Goal: Task Accomplishment & Management: Use online tool/utility

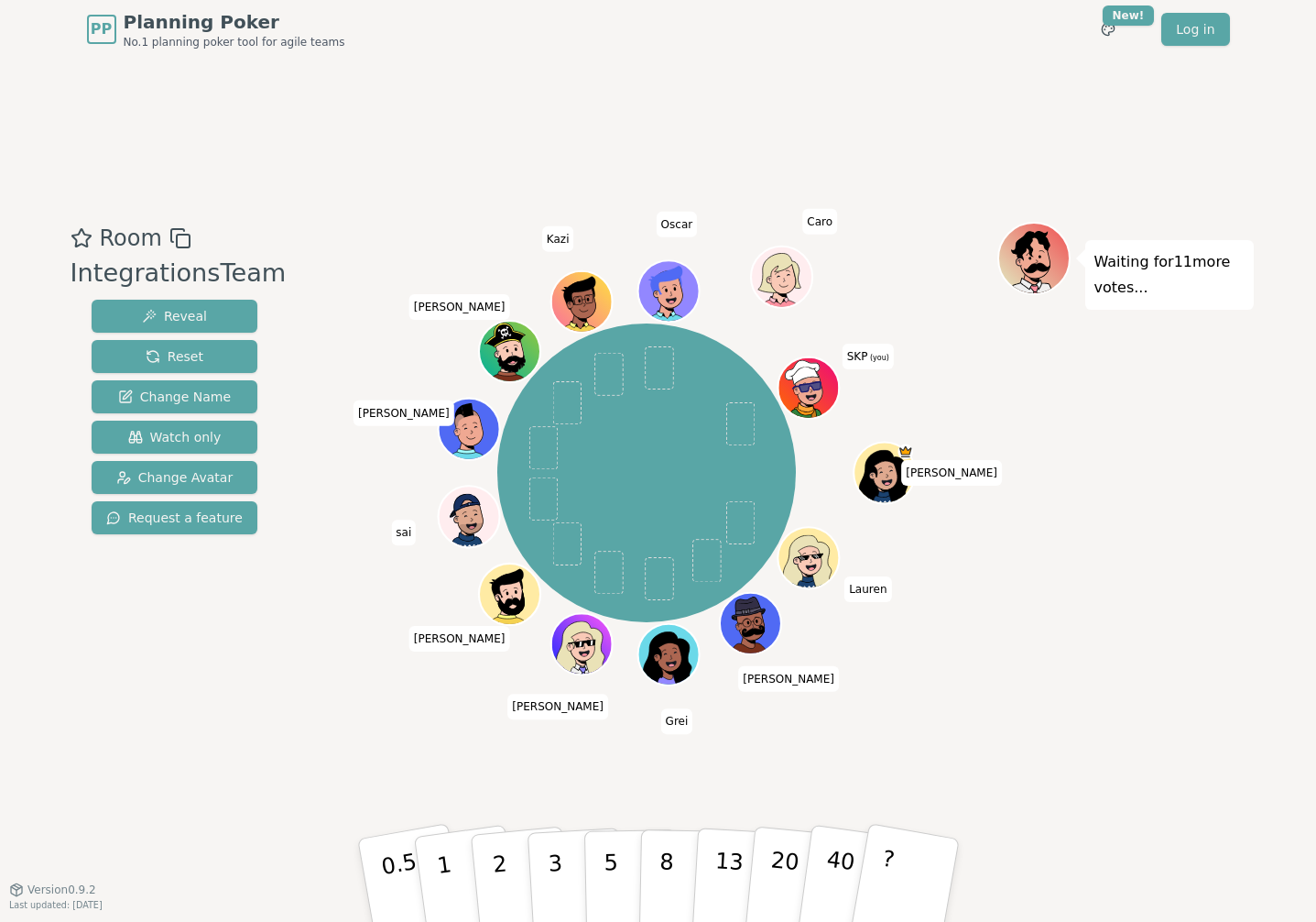
click at [808, 390] on icon at bounding box center [808, 387] width 30 height 11
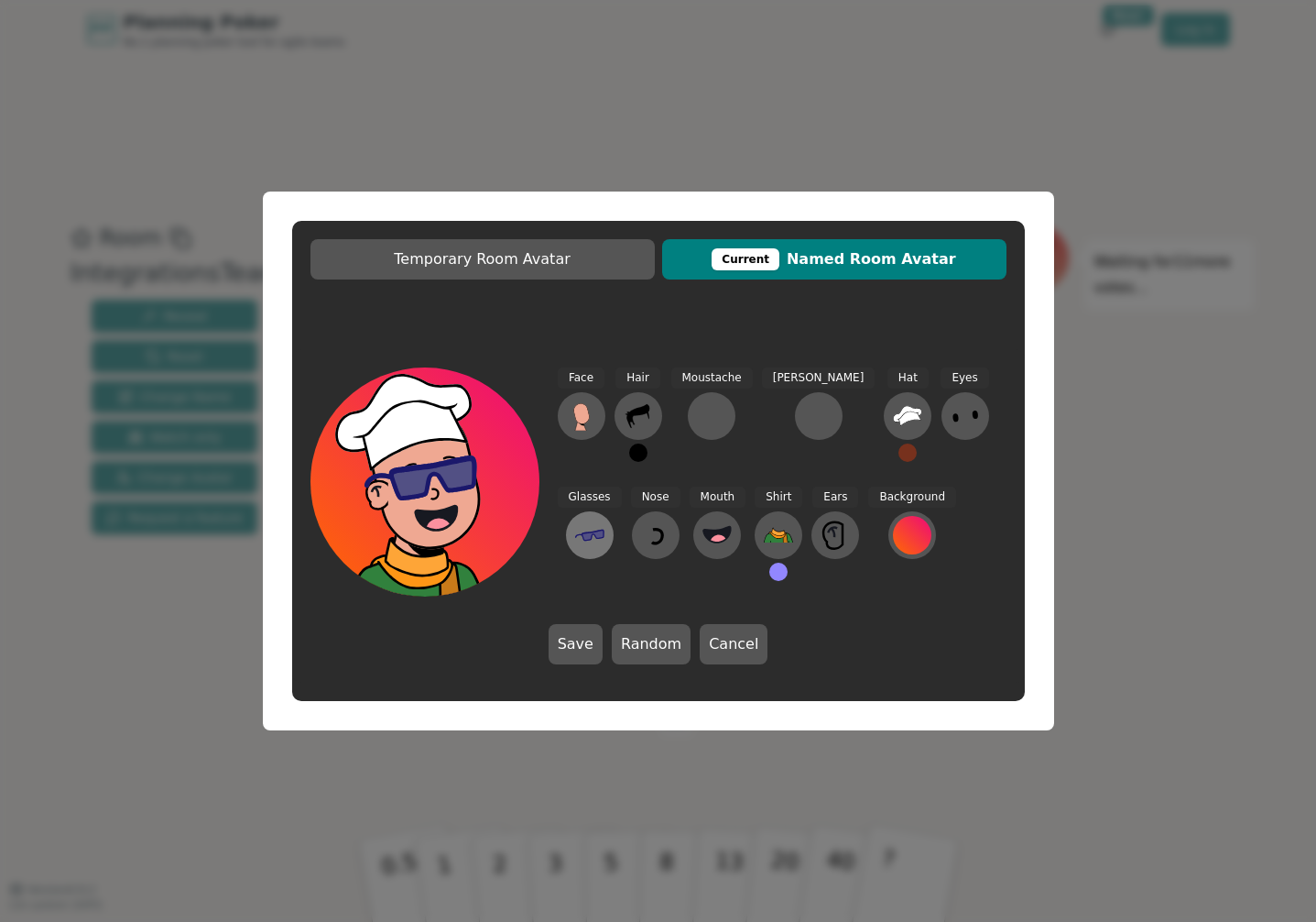
click at [605, 528] on icon at bounding box center [590, 534] width 30 height 11
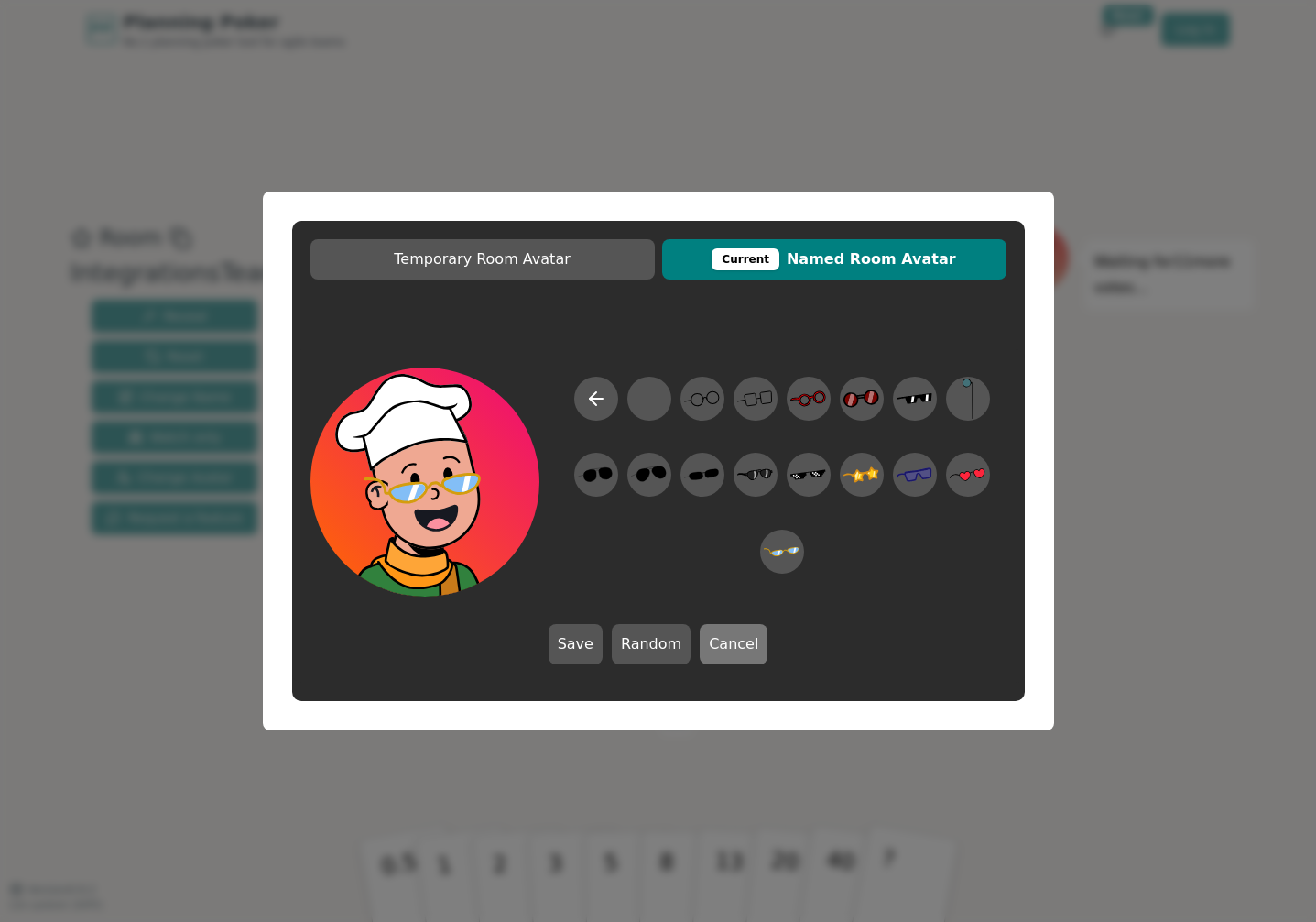
click at [744, 647] on button "Cancel" at bounding box center [733, 644] width 68 height 40
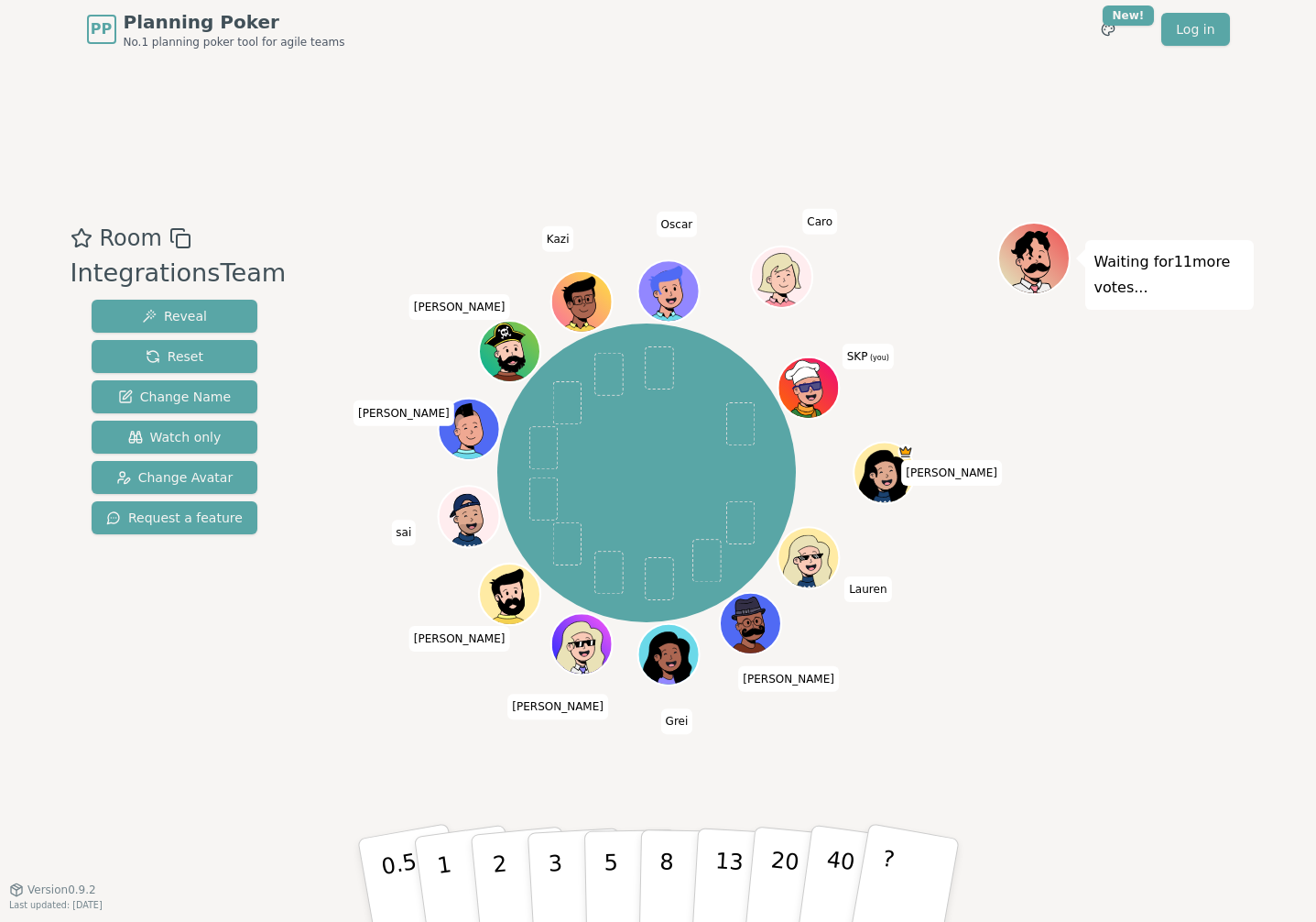
click at [813, 391] on icon at bounding box center [808, 387] width 59 height 11
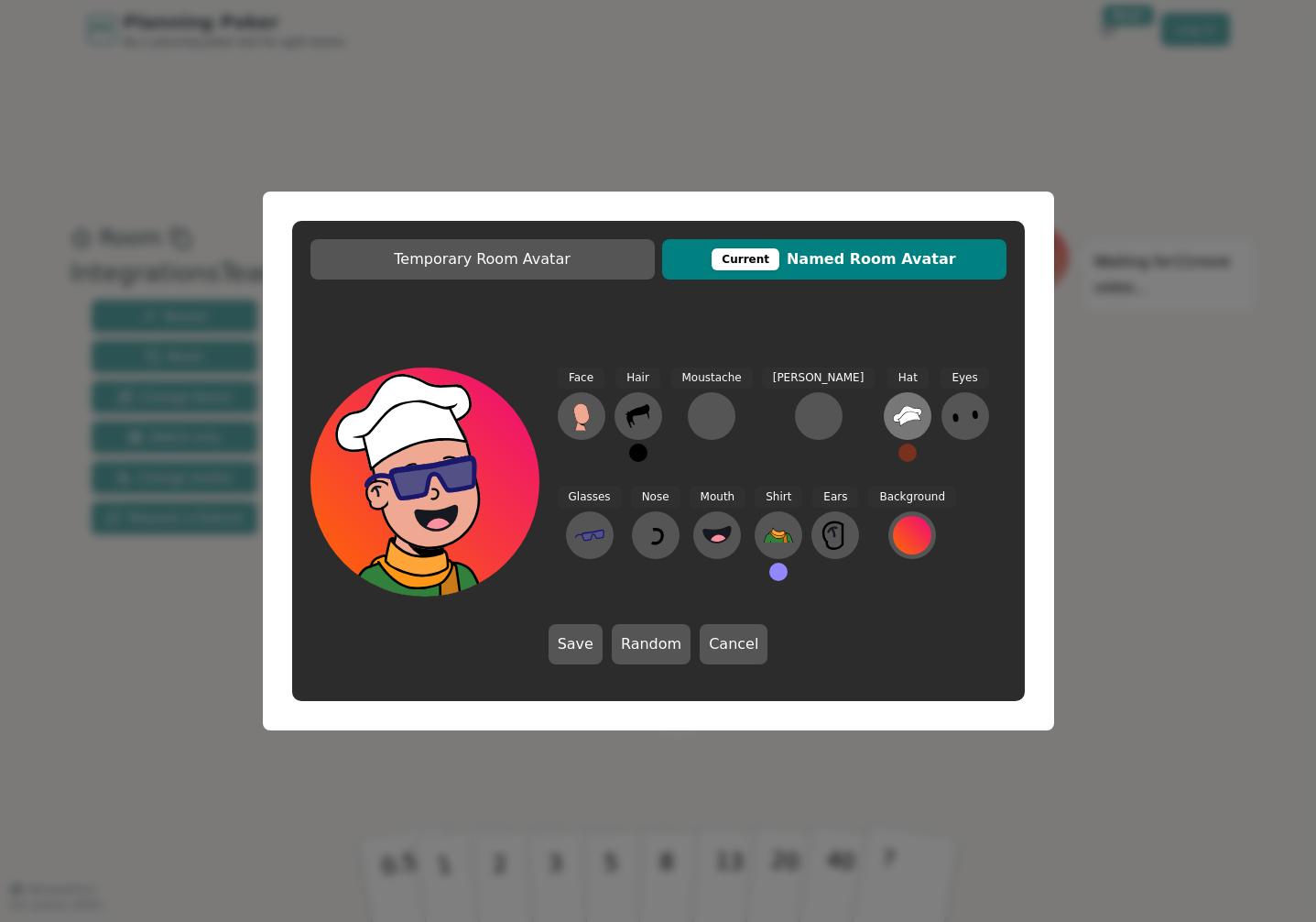
click at [893, 424] on icon at bounding box center [907, 416] width 30 height 30
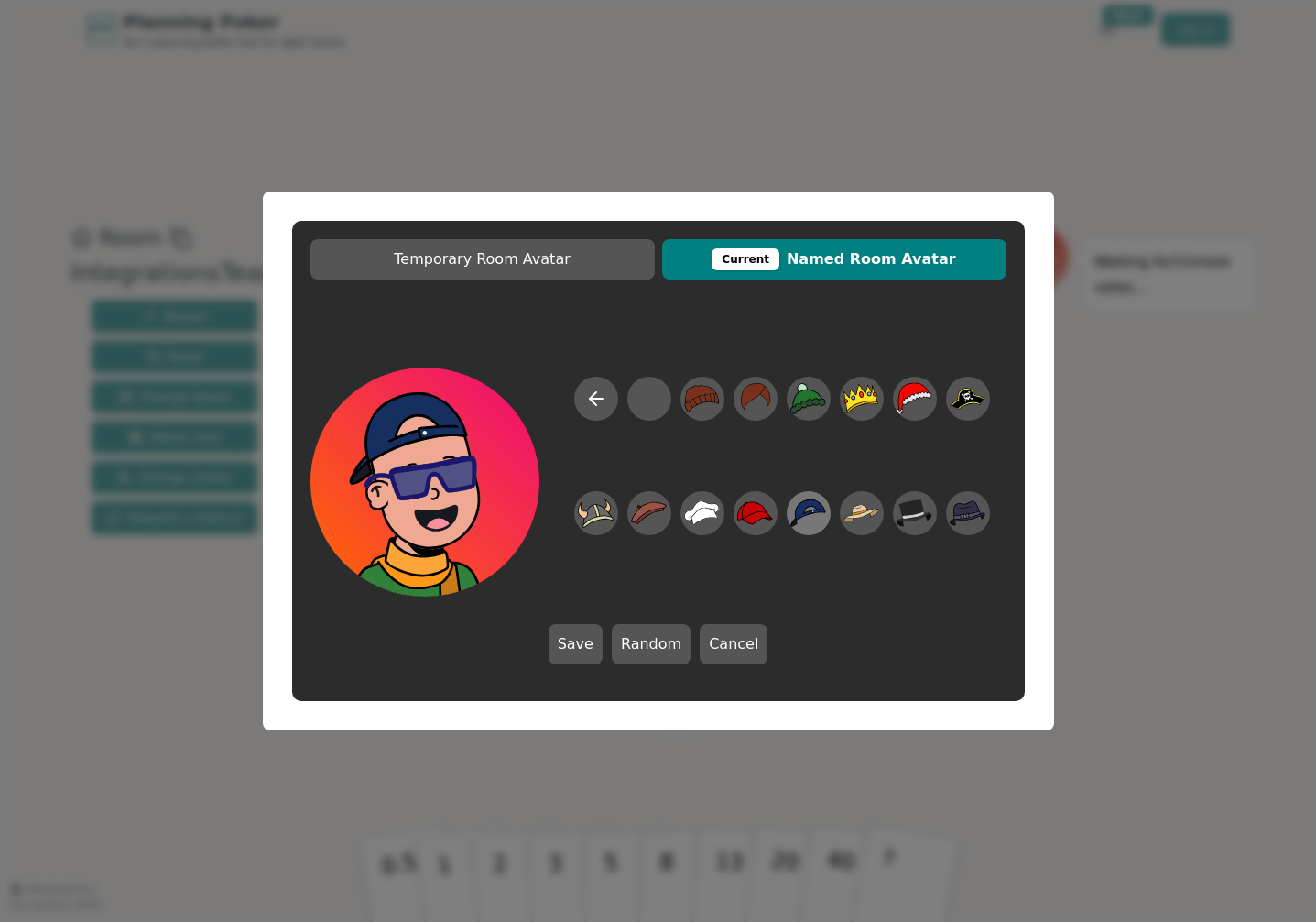
click at [812, 506] on icon at bounding box center [808, 513] width 35 height 41
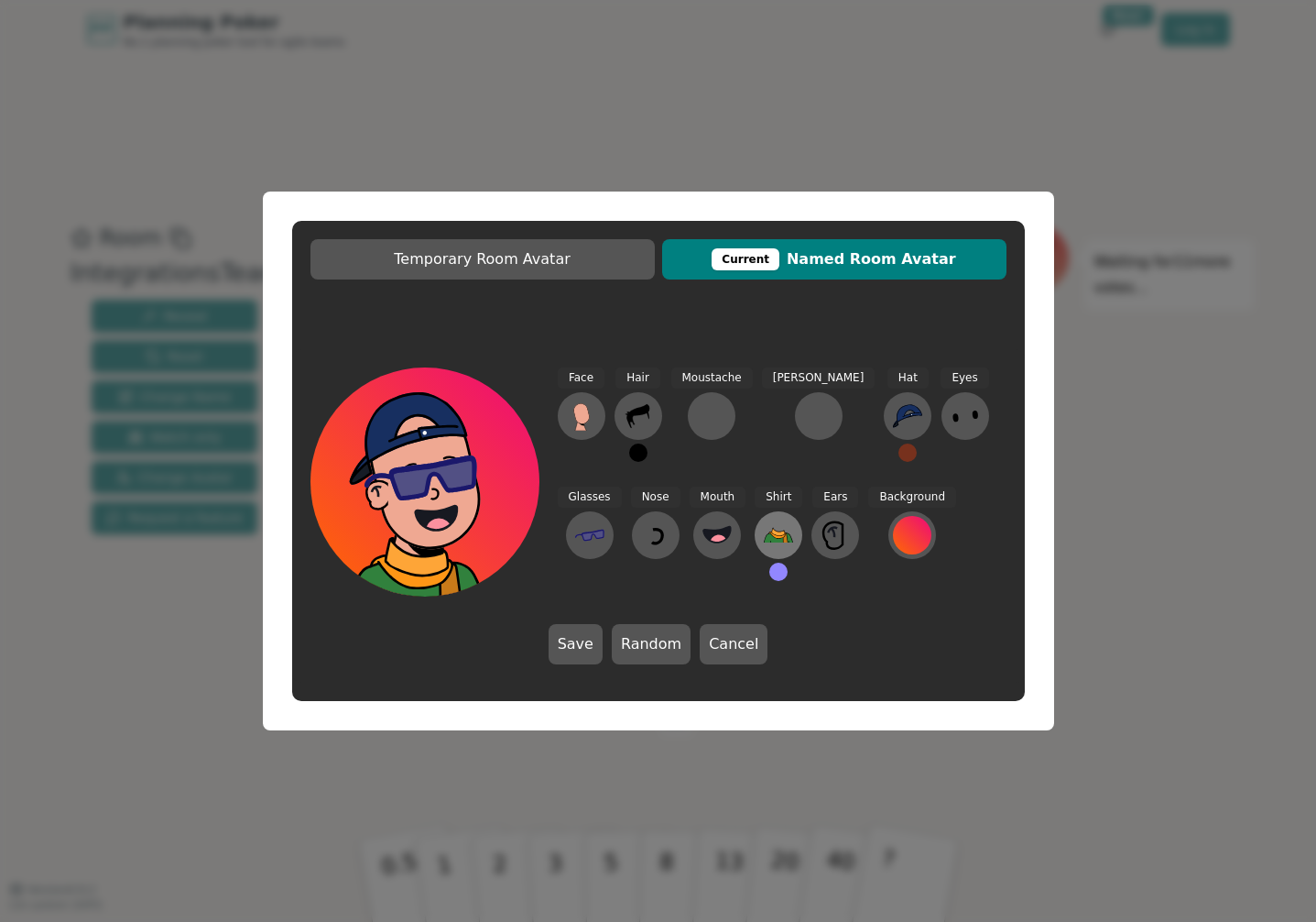
click at [765, 540] on icon at bounding box center [773, 538] width 18 height 10
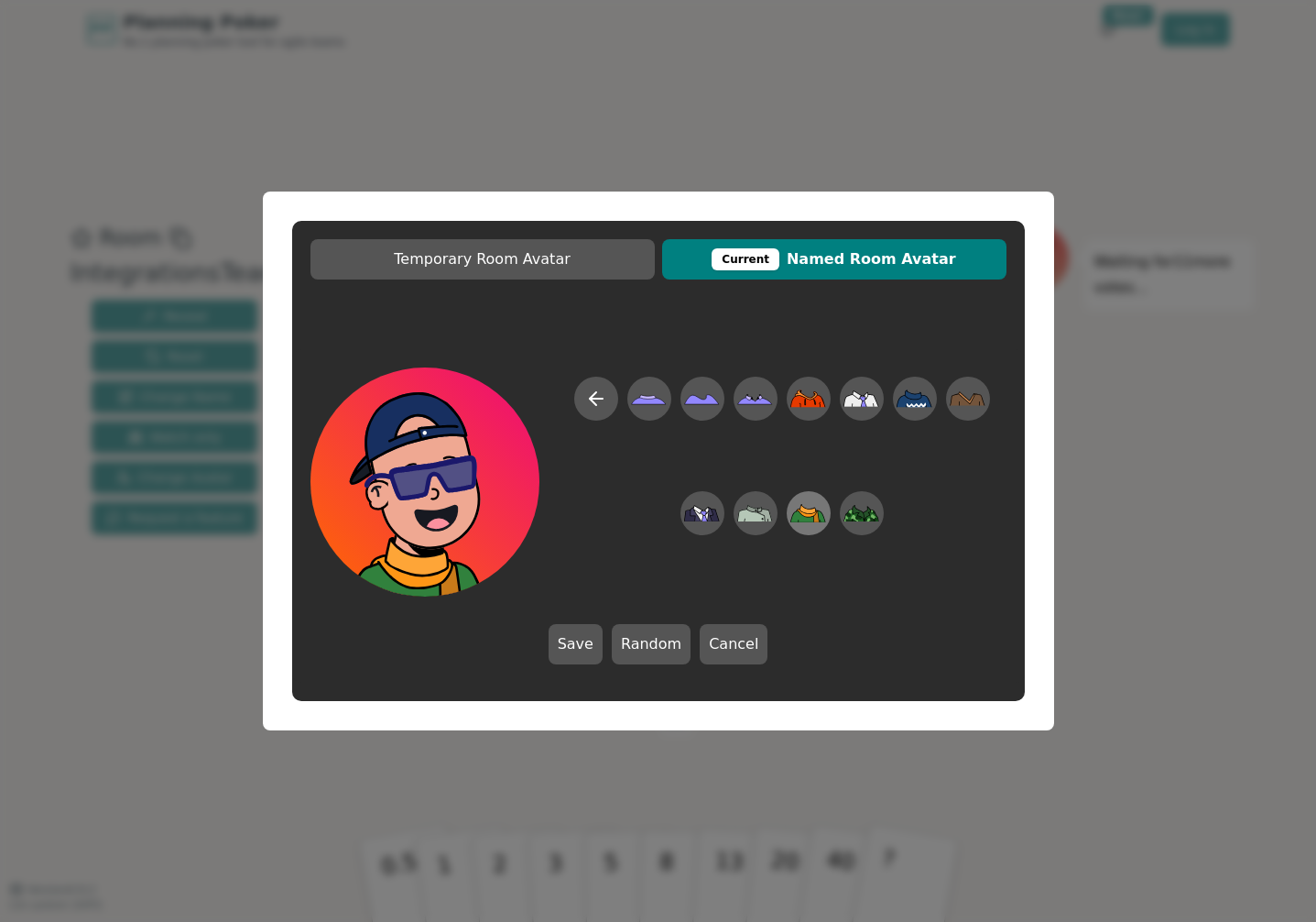
click at [819, 512] on icon at bounding box center [822, 515] width 8 height 11
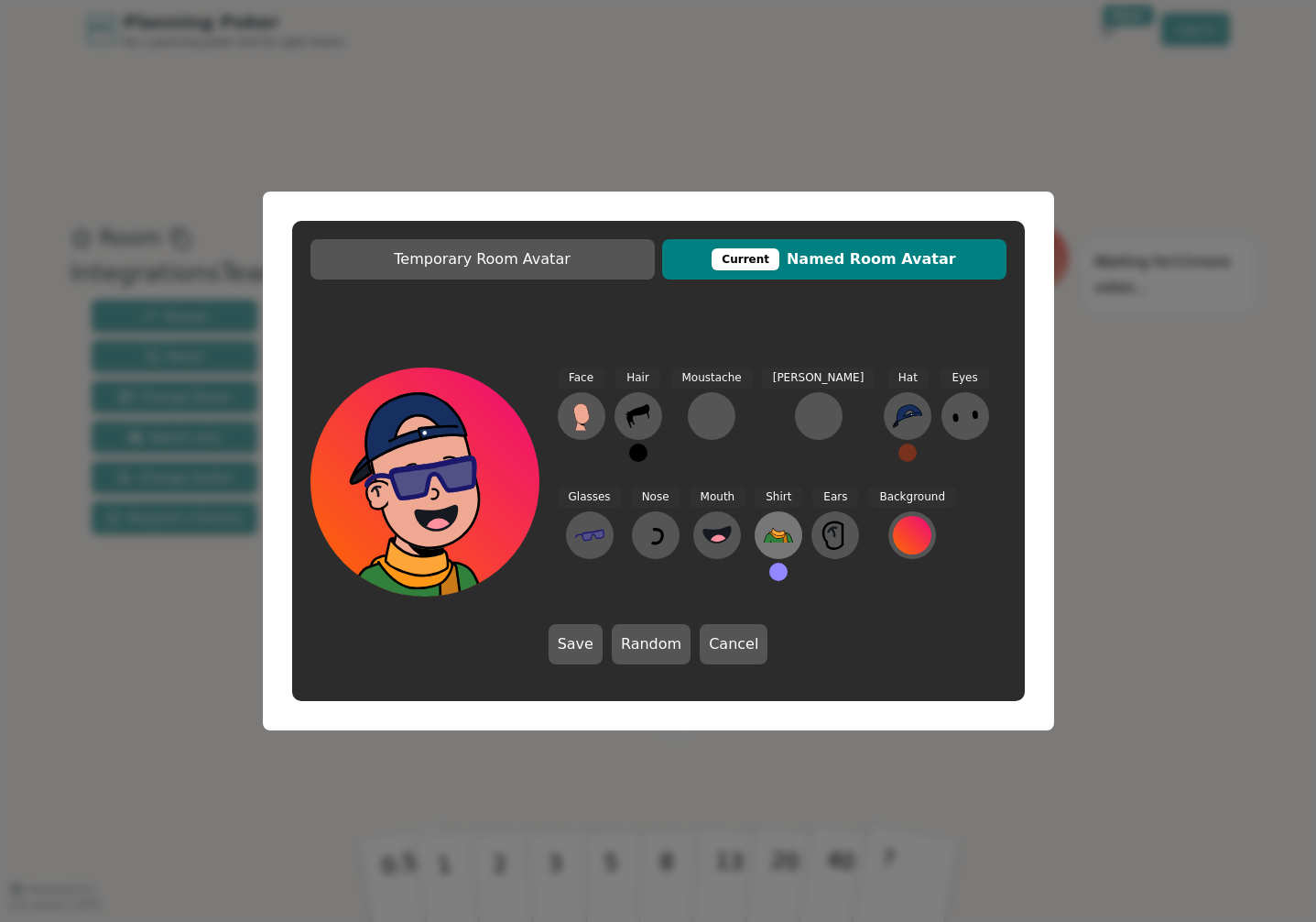
click at [770, 536] on icon at bounding box center [777, 534] width 16 height 7
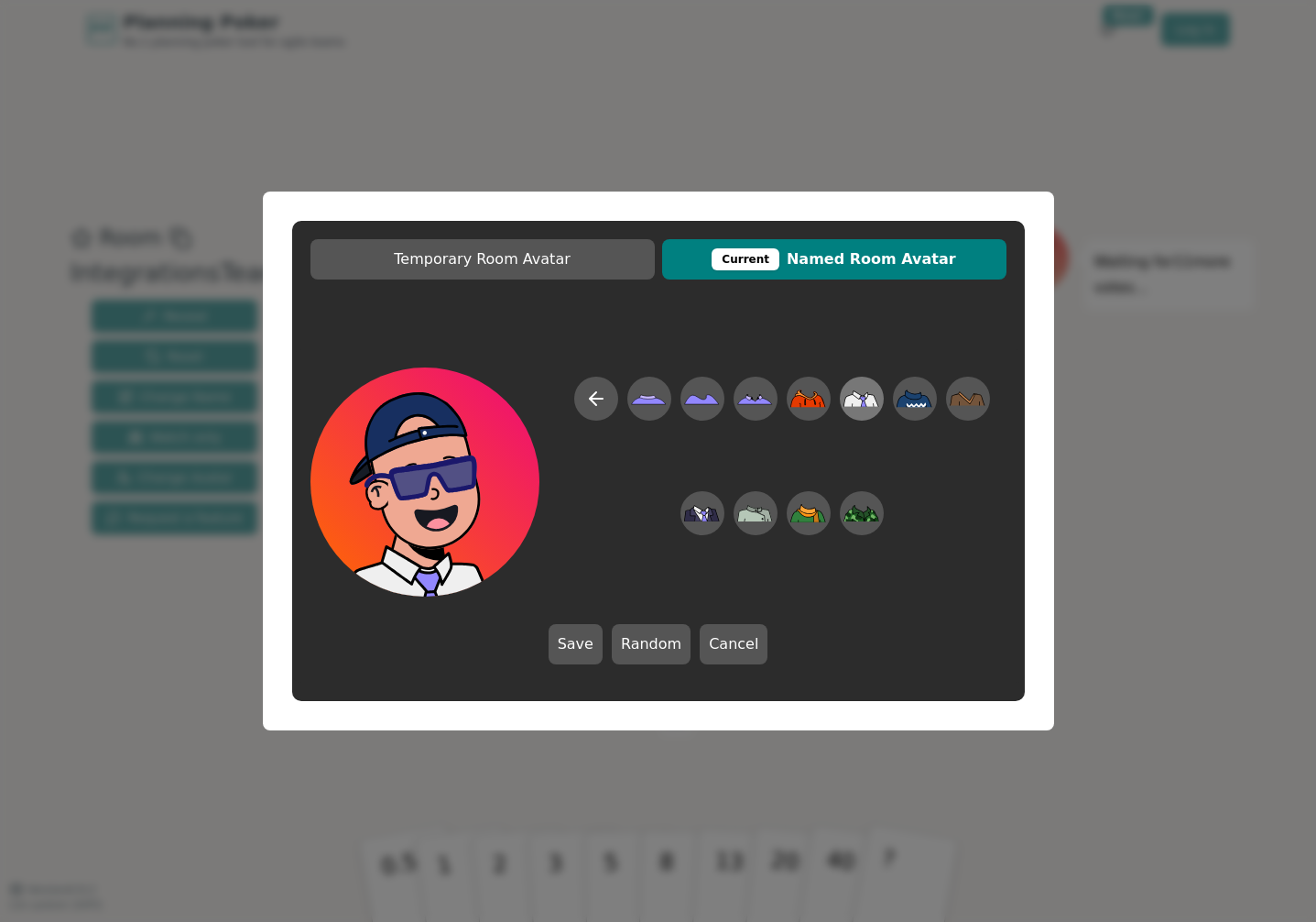
click at [863, 398] on icon at bounding box center [863, 398] width 6 height 5
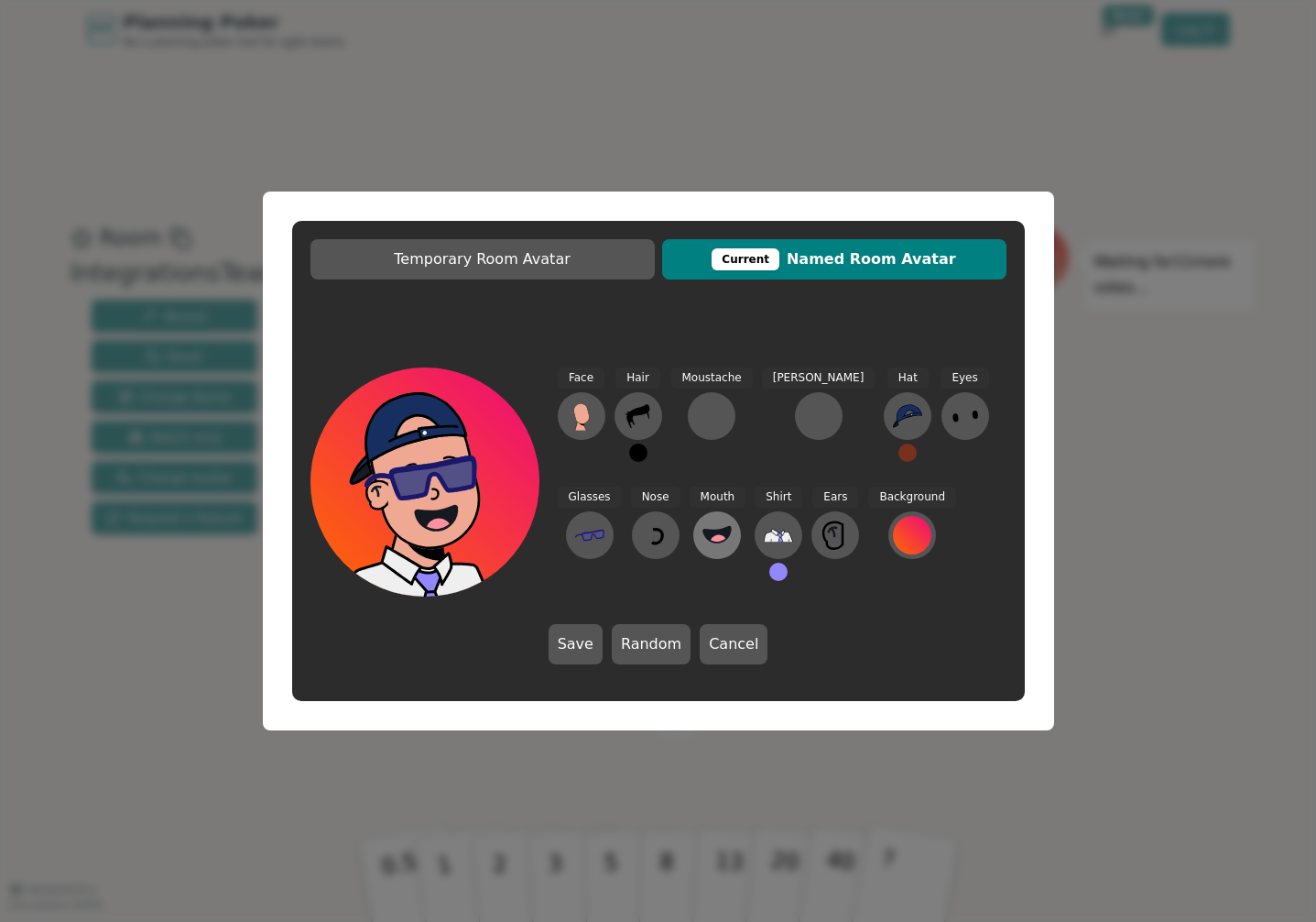
click at [703, 530] on icon at bounding box center [717, 533] width 28 height 15
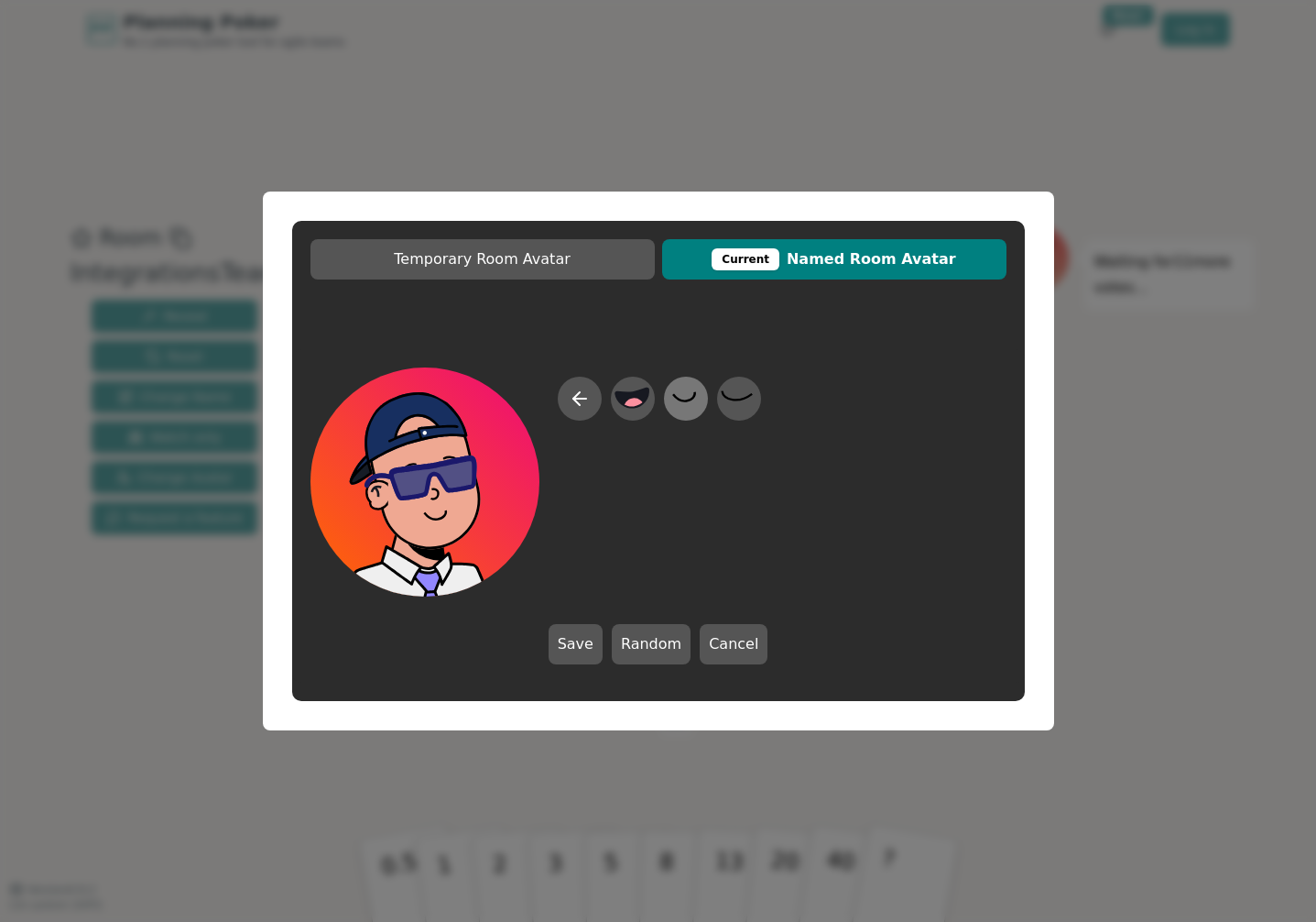
click at [672, 395] on icon at bounding box center [685, 398] width 35 height 41
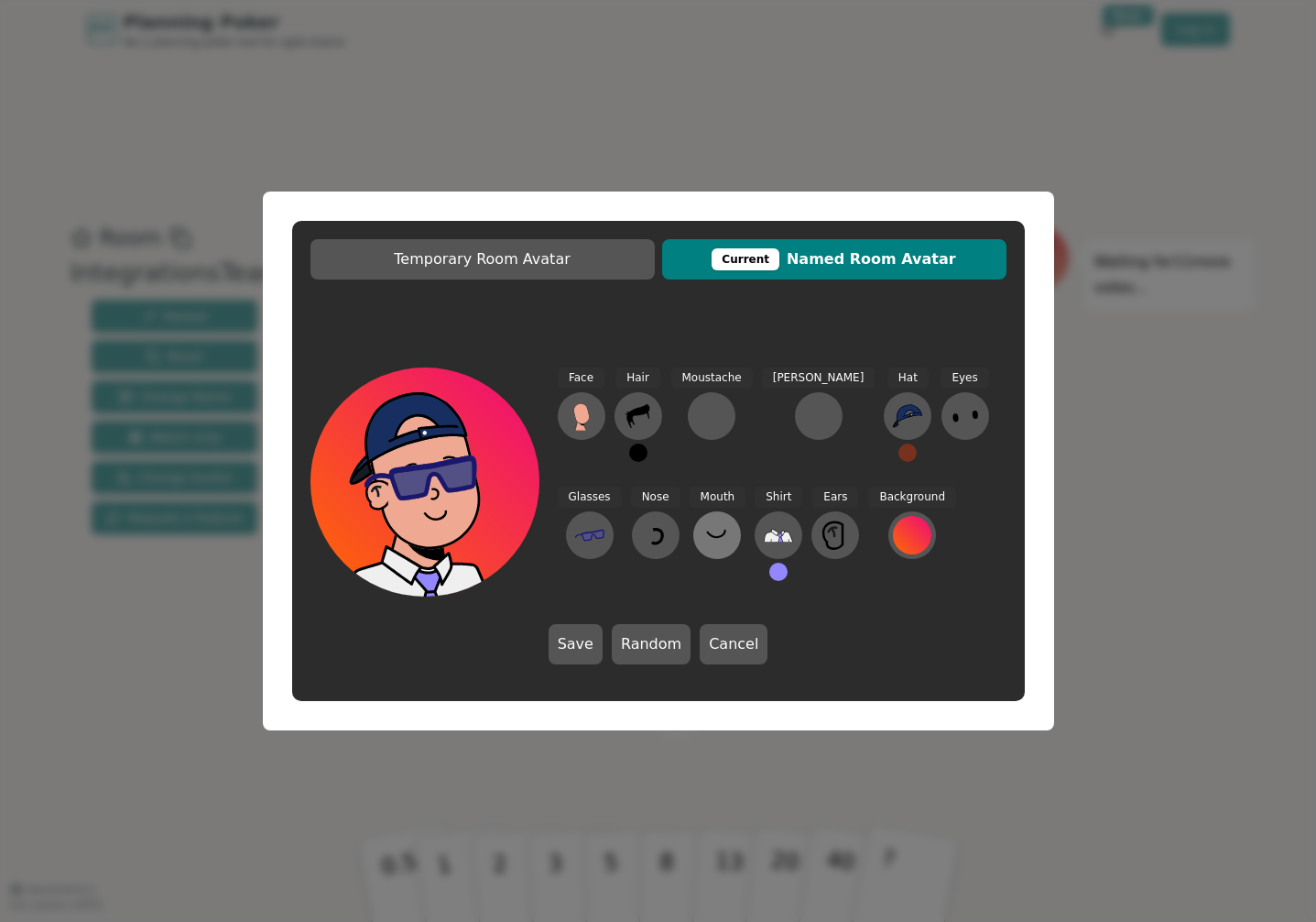
click at [703, 537] on icon at bounding box center [717, 535] width 30 height 30
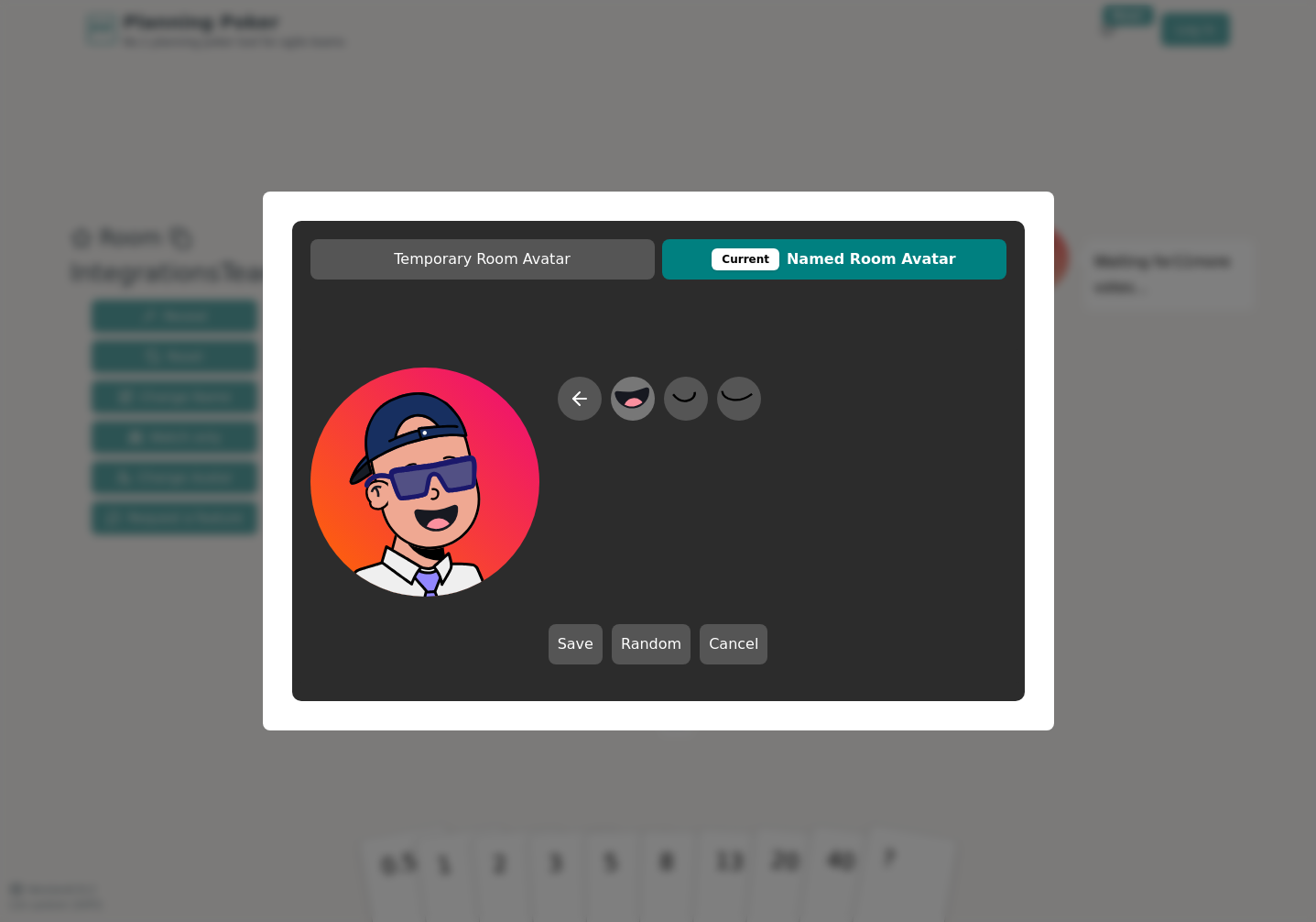
click at [614, 391] on icon at bounding box center [632, 398] width 35 height 41
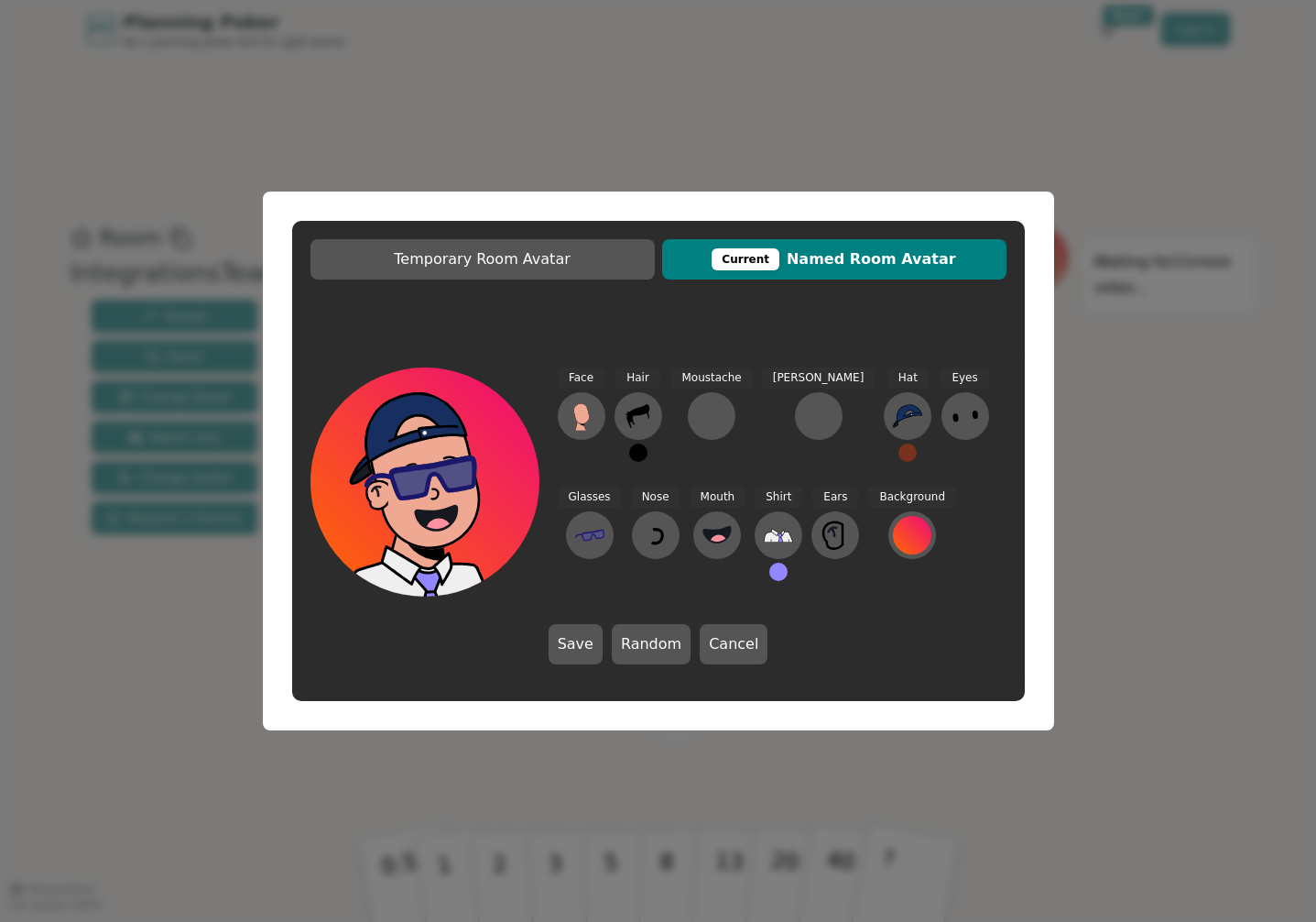
click at [582, 626] on button "Save" at bounding box center [575, 644] width 54 height 40
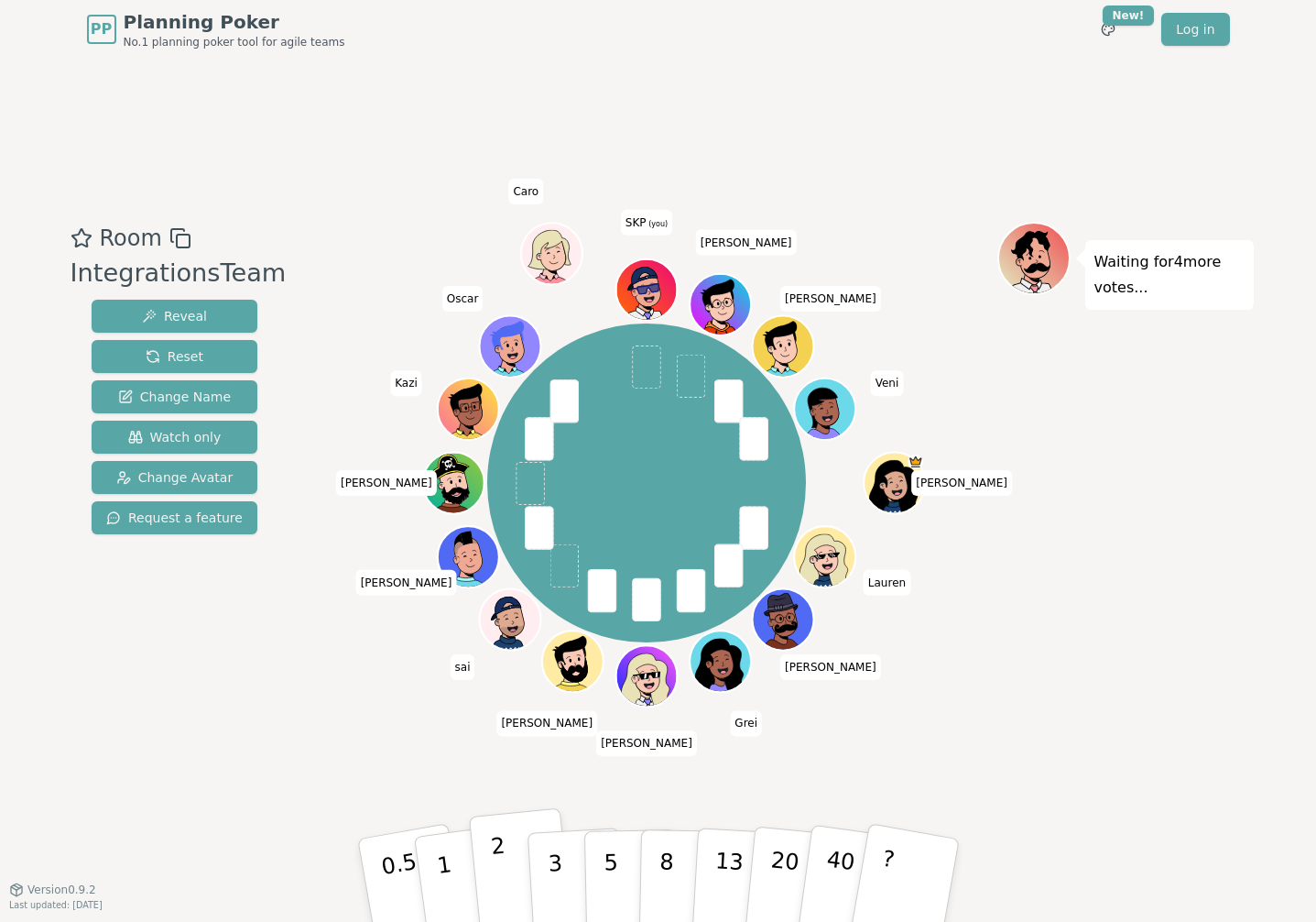
click at [489, 869] on button "2" at bounding box center [520, 881] width 104 height 146
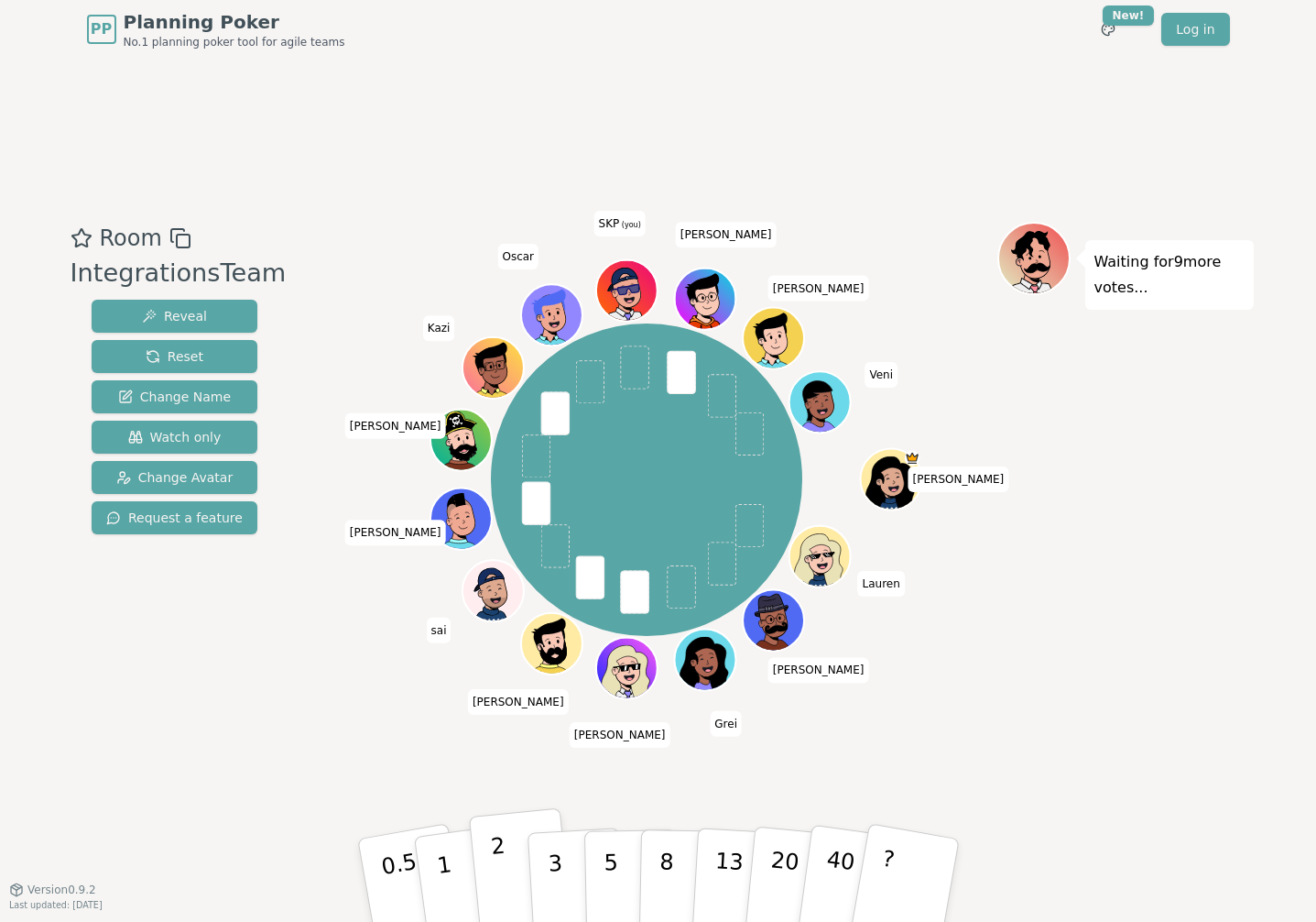
click at [493, 858] on p "2" at bounding box center [501, 883] width 24 height 100
